Goal: Task Accomplishment & Management: Manage account settings

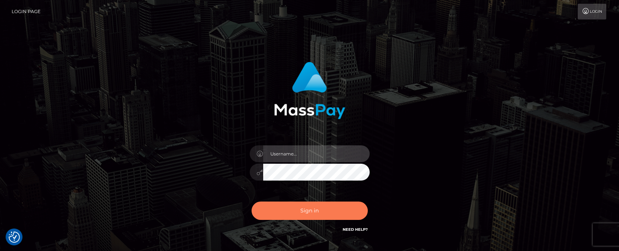
type input "matias.tilia"
click at [314, 212] on button "Sign in" at bounding box center [310, 211] width 116 height 18
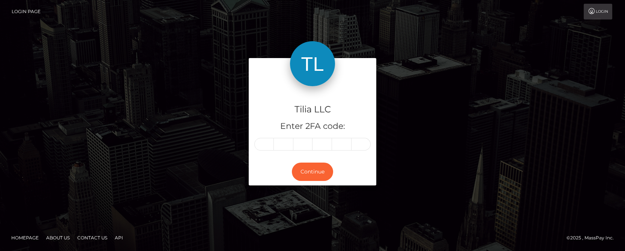
click at [264, 142] on input "text" at bounding box center [264, 144] width 20 height 13
type input "3"
type input "4"
type input "0"
type input "6"
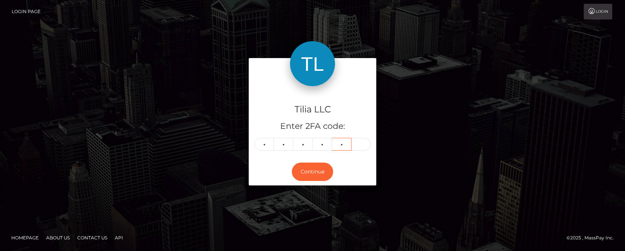
type input "7"
type input "3"
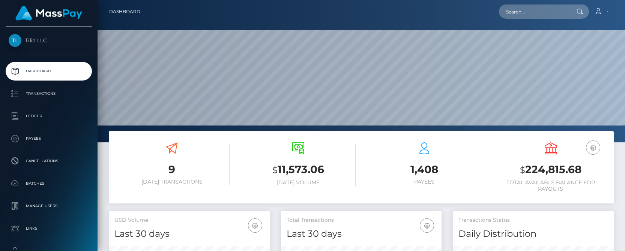
scroll to position [133, 161]
